Goal: Information Seeking & Learning: Learn about a topic

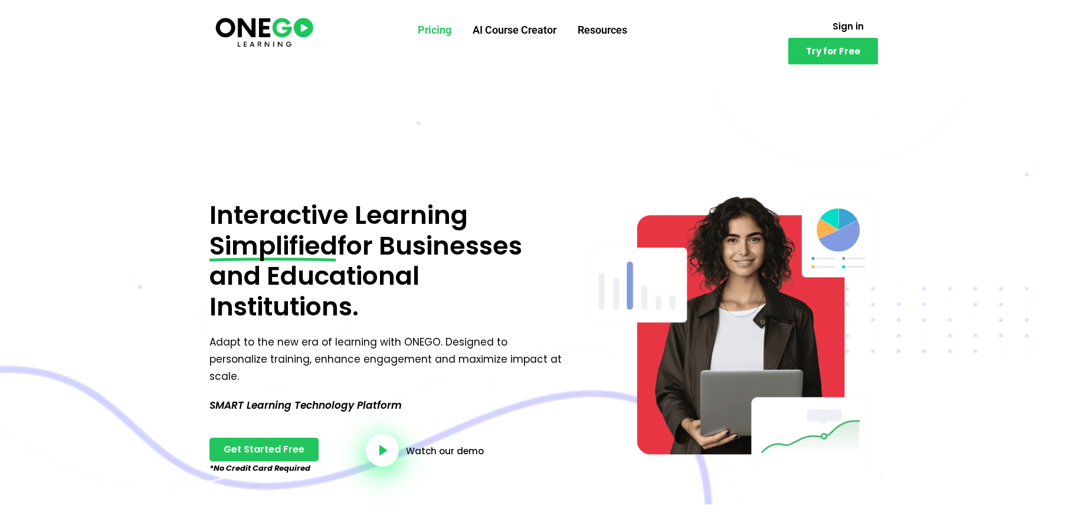
click at [431, 28] on link "Pricing" at bounding box center [434, 30] width 55 height 31
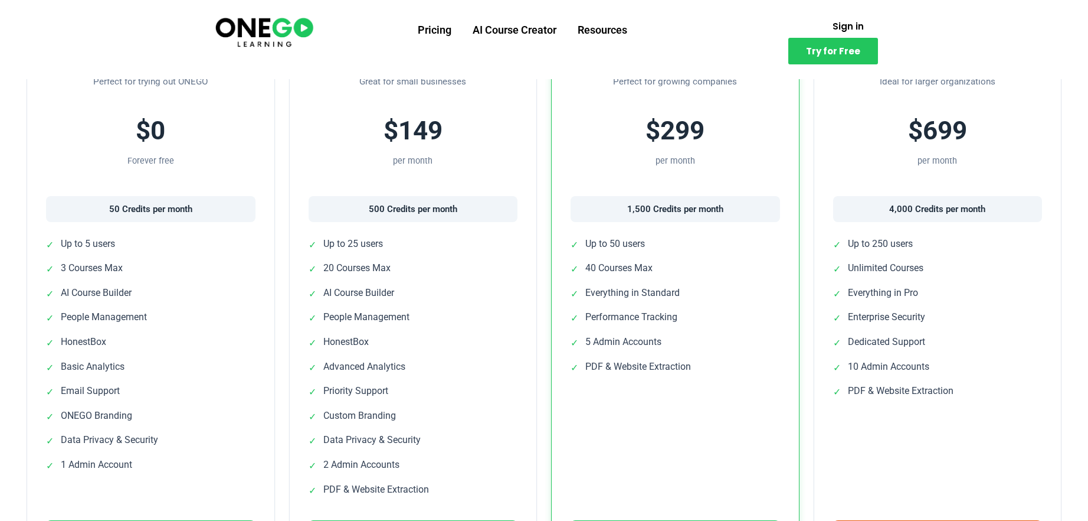
scroll to position [427, 0]
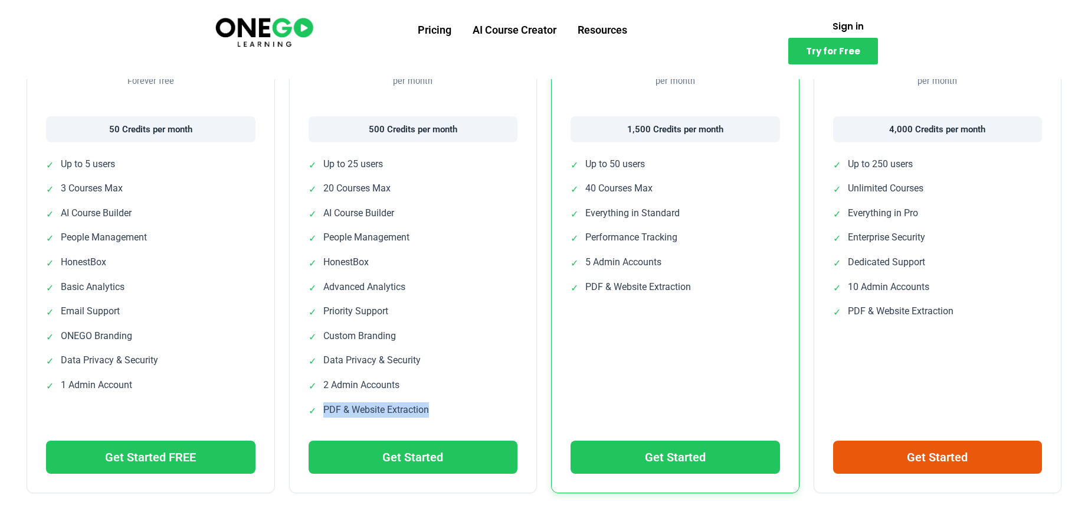
drag, startPoint x: 396, startPoint y: 413, endPoint x: 321, endPoint y: 413, distance: 75.6
click at [321, 413] on li "✓ PDF & Website Extraction" at bounding box center [414, 410] width 210 height 17
copy span "PDF & Website Extraction"
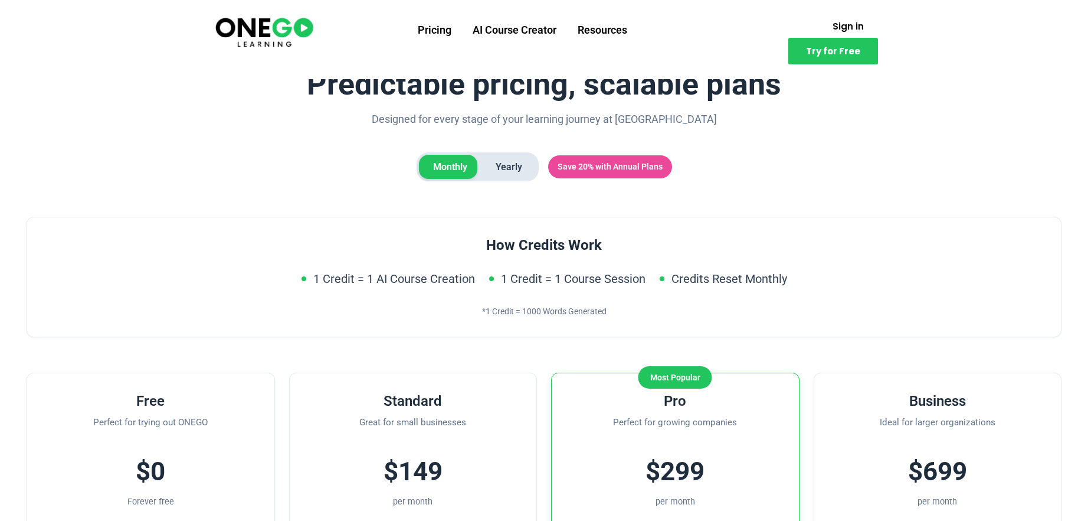
scroll to position [0, 0]
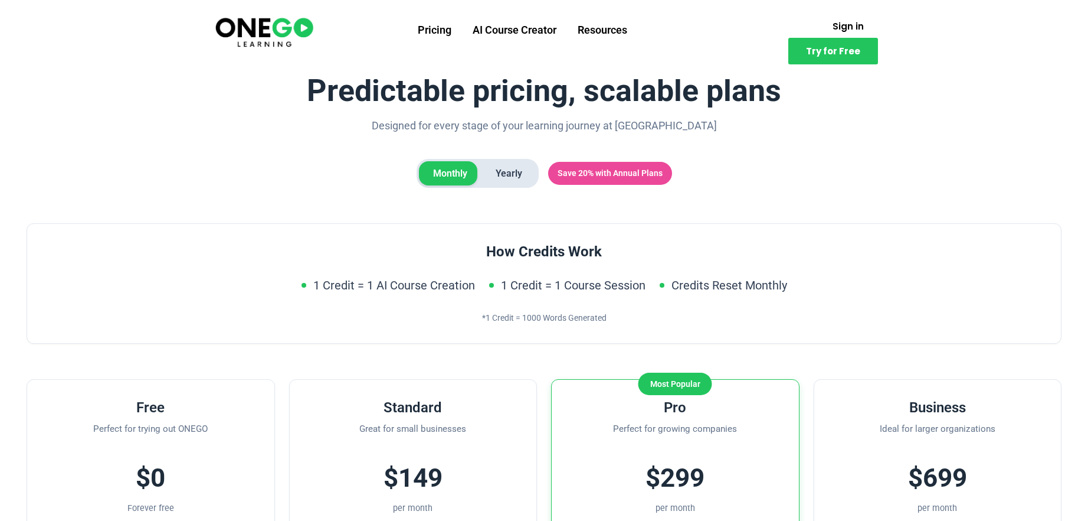
click at [506, 168] on span "Yearly" at bounding box center [509, 173] width 55 height 25
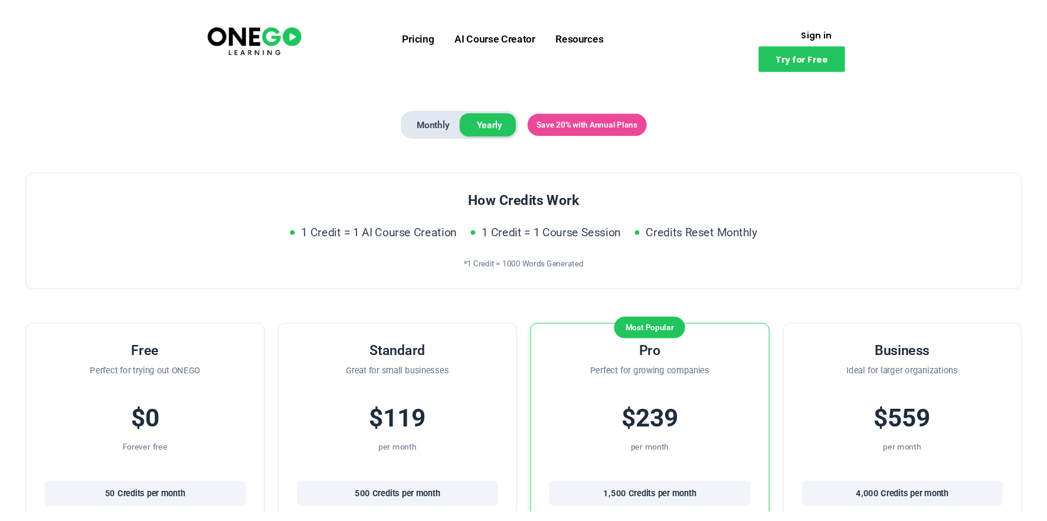
scroll to position [18, 0]
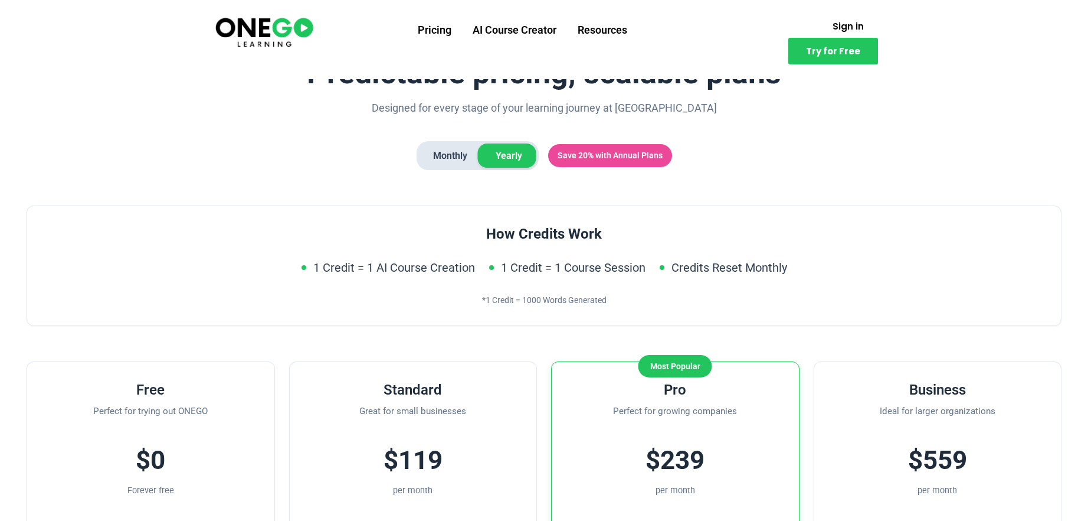
click at [447, 155] on span "Monthly" at bounding box center [450, 155] width 63 height 25
